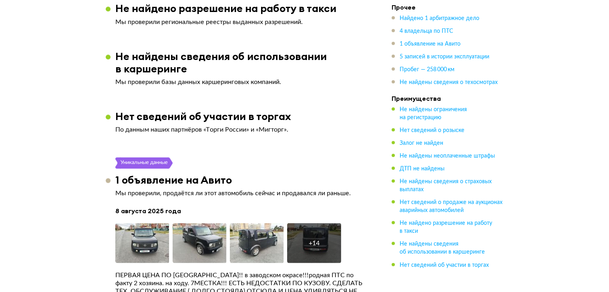
scroll to position [1488, 0]
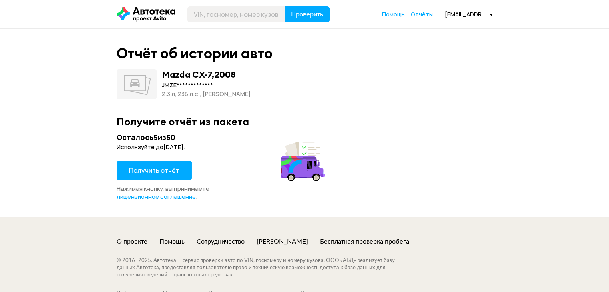
click at [154, 175] on button "Получить отчёт" at bounding box center [153, 170] width 75 height 19
